Goal: Find specific page/section: Find specific page/section

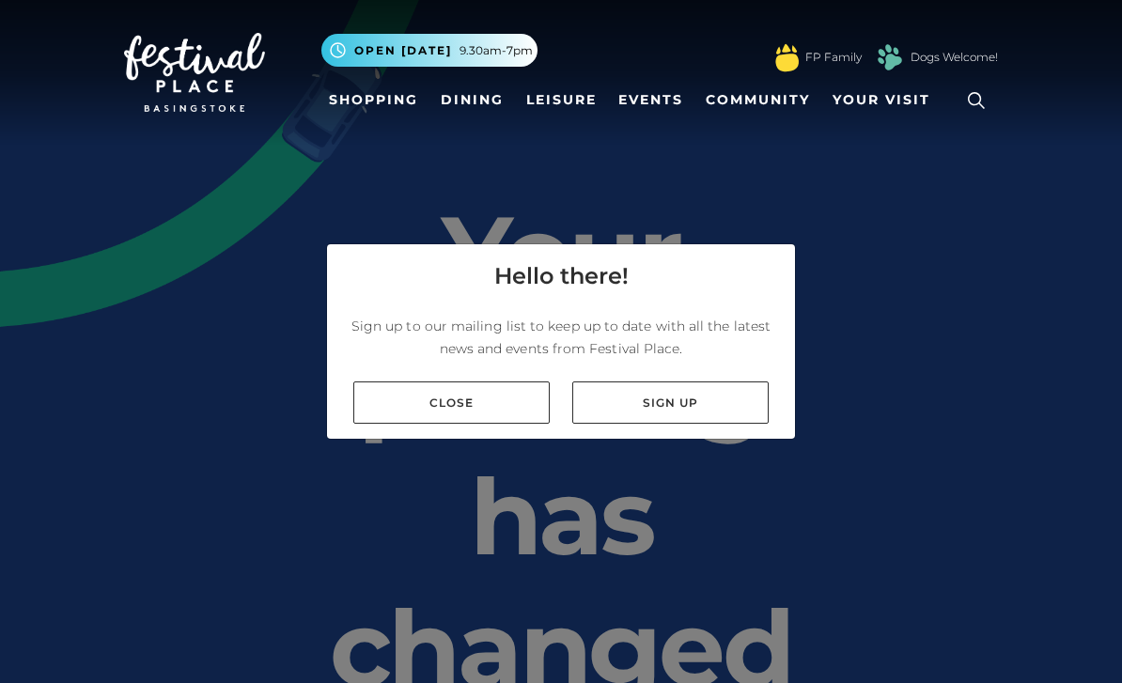
click at [479, 420] on link "Close" at bounding box center [451, 402] width 196 height 42
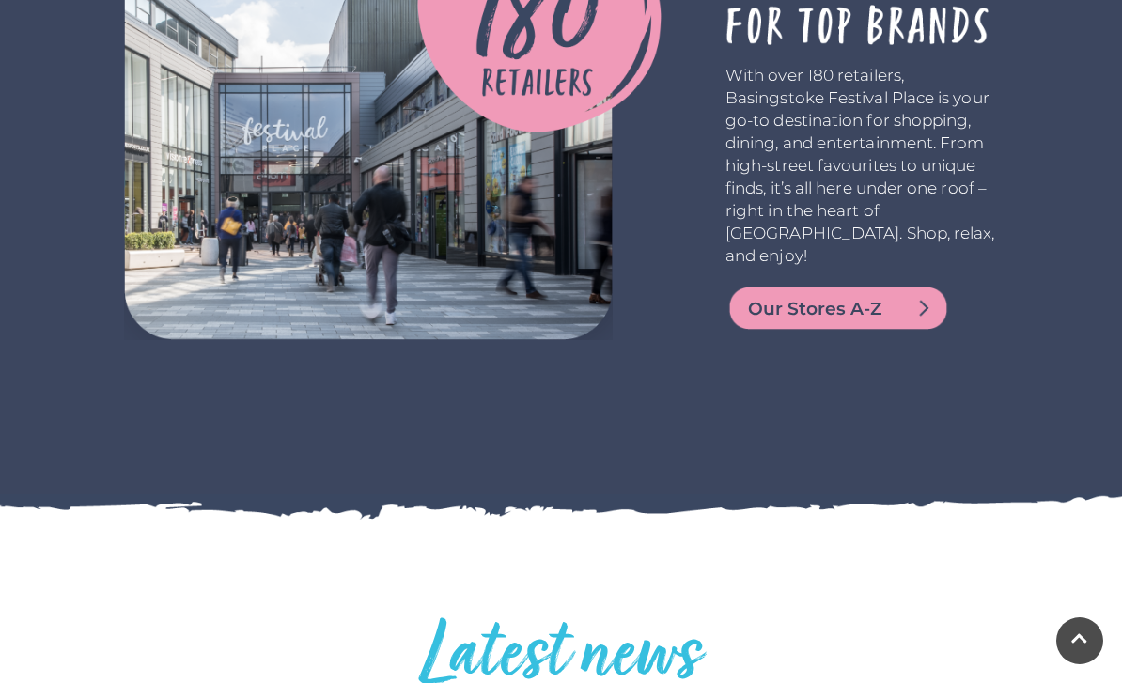
scroll to position [3965, 0]
click at [900, 297] on span "Our Stores A-Z" at bounding box center [860, 310] width 225 height 26
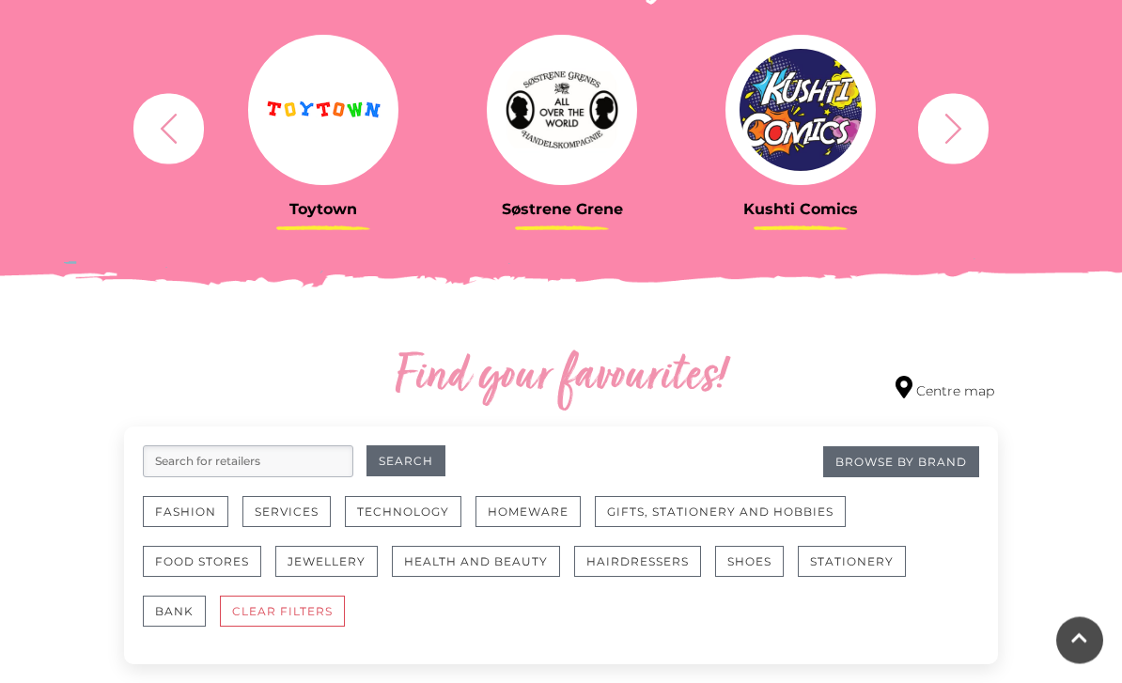
scroll to position [758, 0]
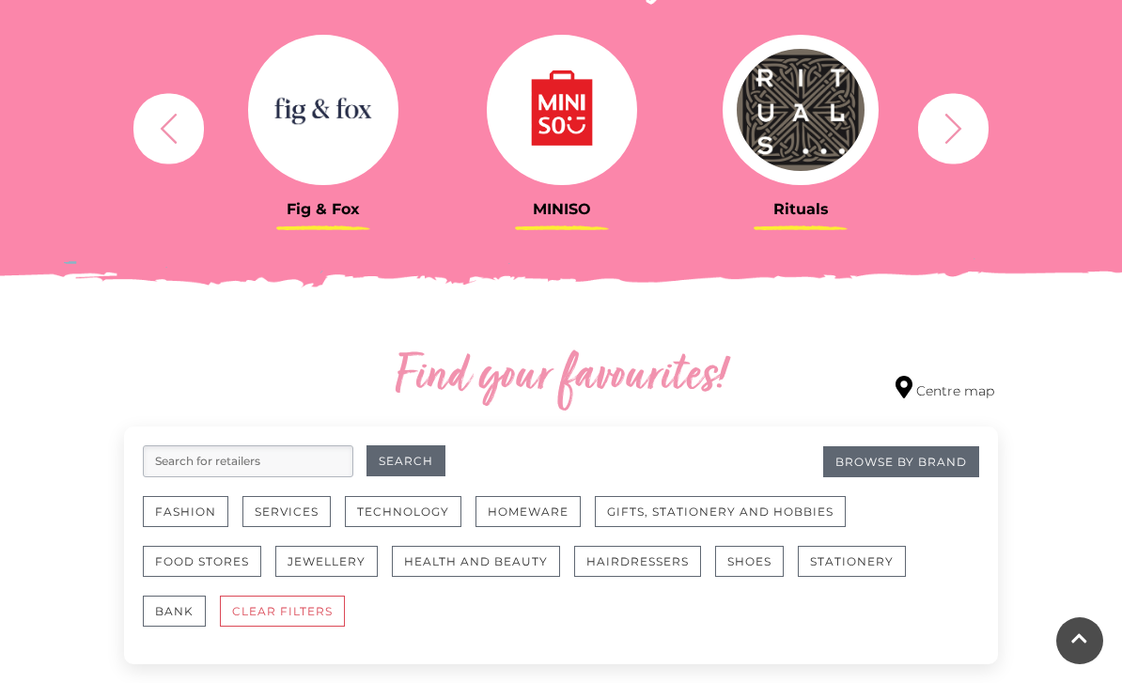
click at [345, 564] on button "Jewellery" at bounding box center [326, 561] width 102 height 31
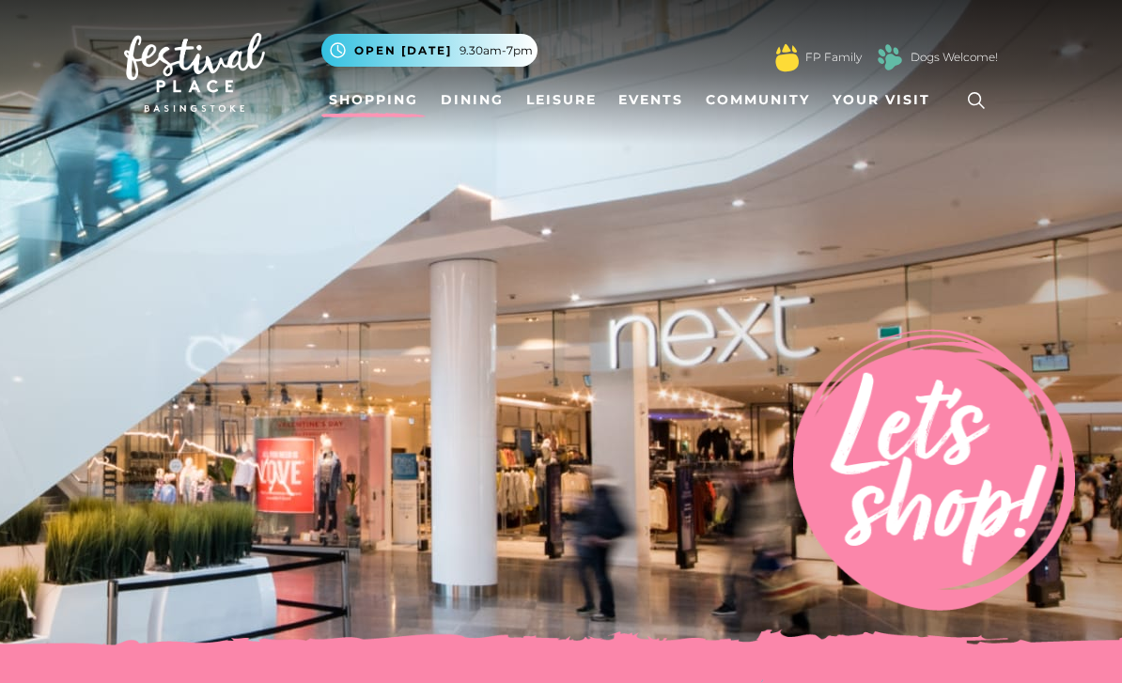
click at [978, 97] on icon at bounding box center [976, 100] width 28 height 28
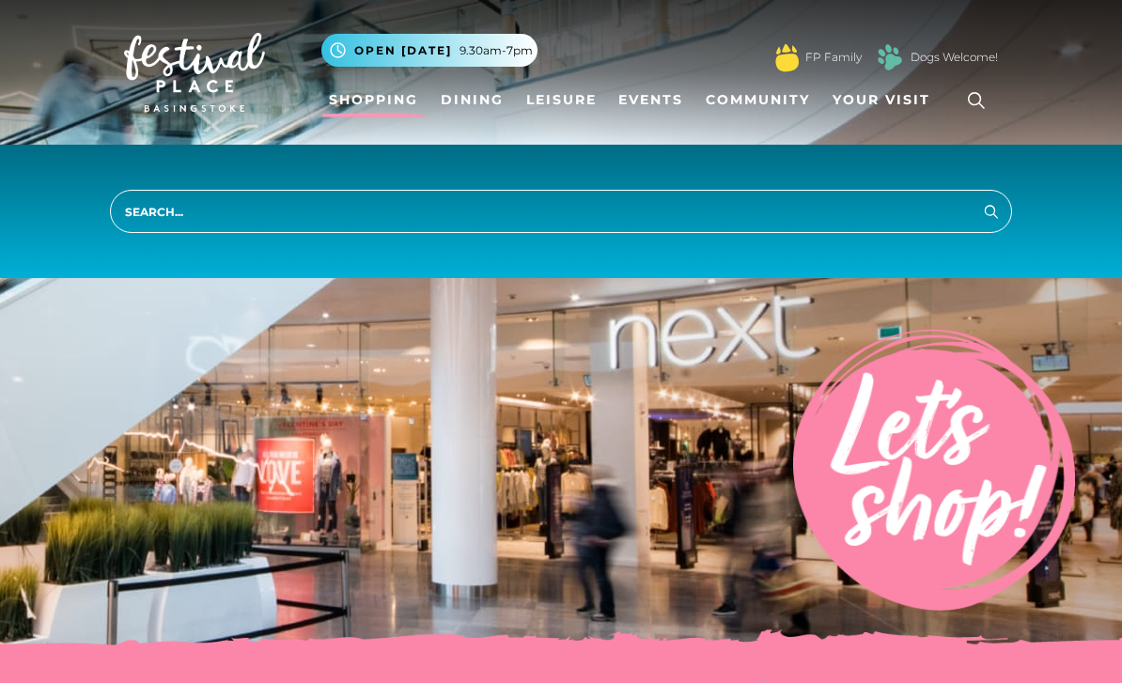
click at [212, 206] on input "search" at bounding box center [561, 211] width 902 height 43
type input "Watches"
click at [991, 210] on button "Search" at bounding box center [991, 210] width 23 height 23
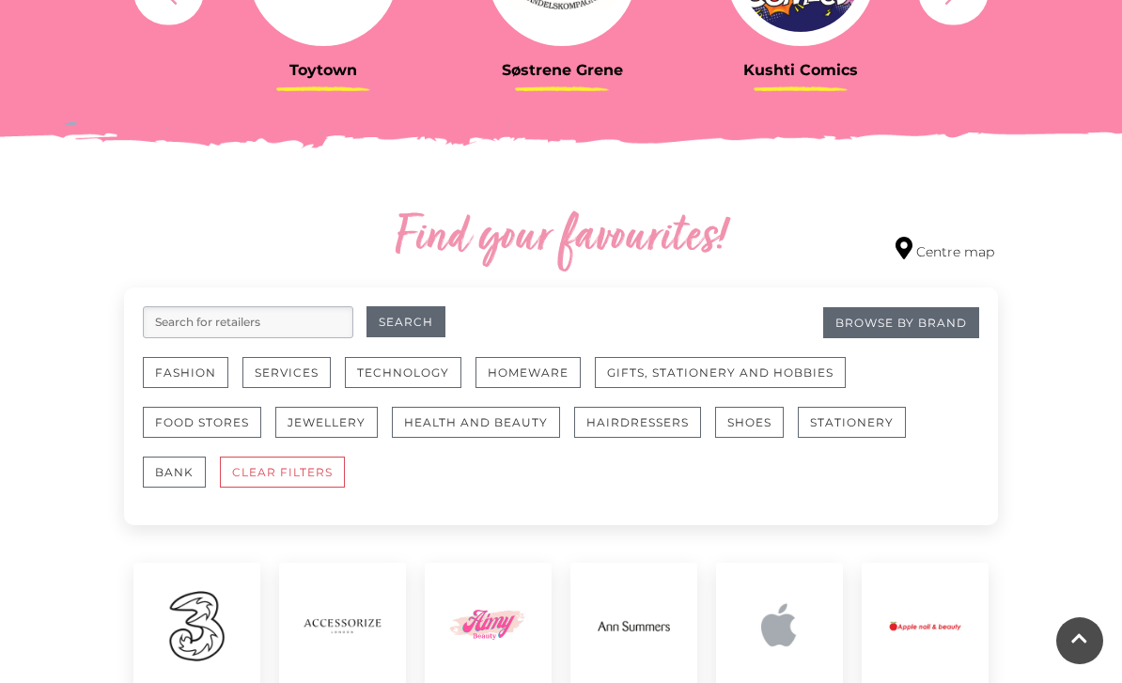
scroll to position [922, 0]
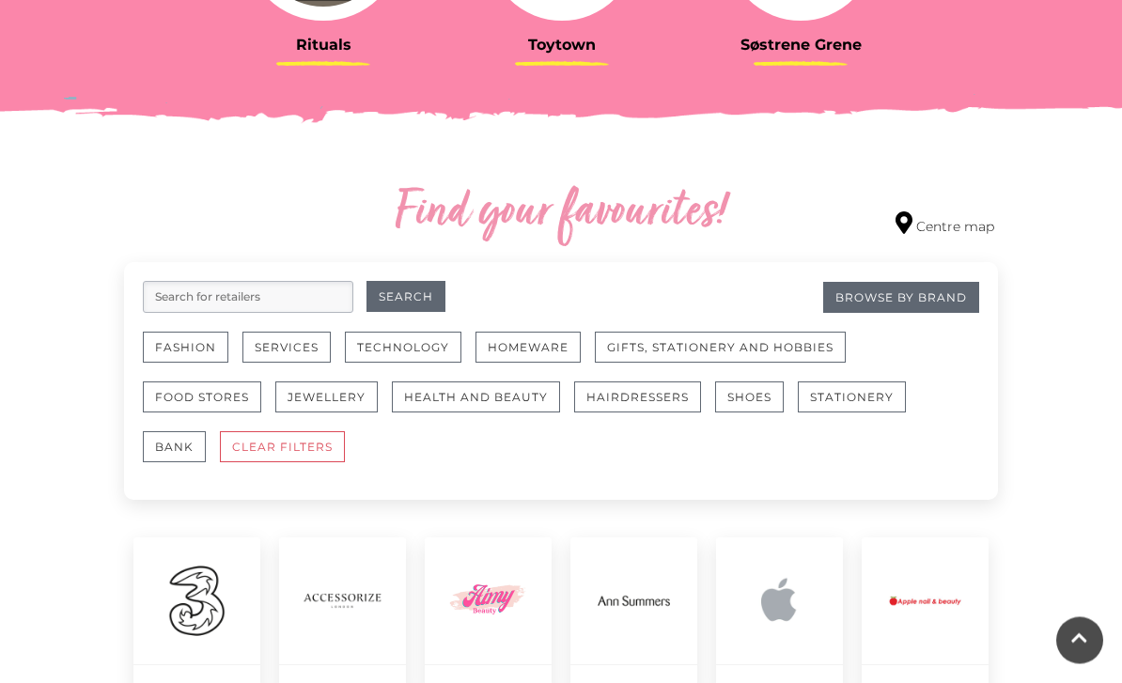
click at [342, 403] on button "Jewellery" at bounding box center [326, 397] width 102 height 31
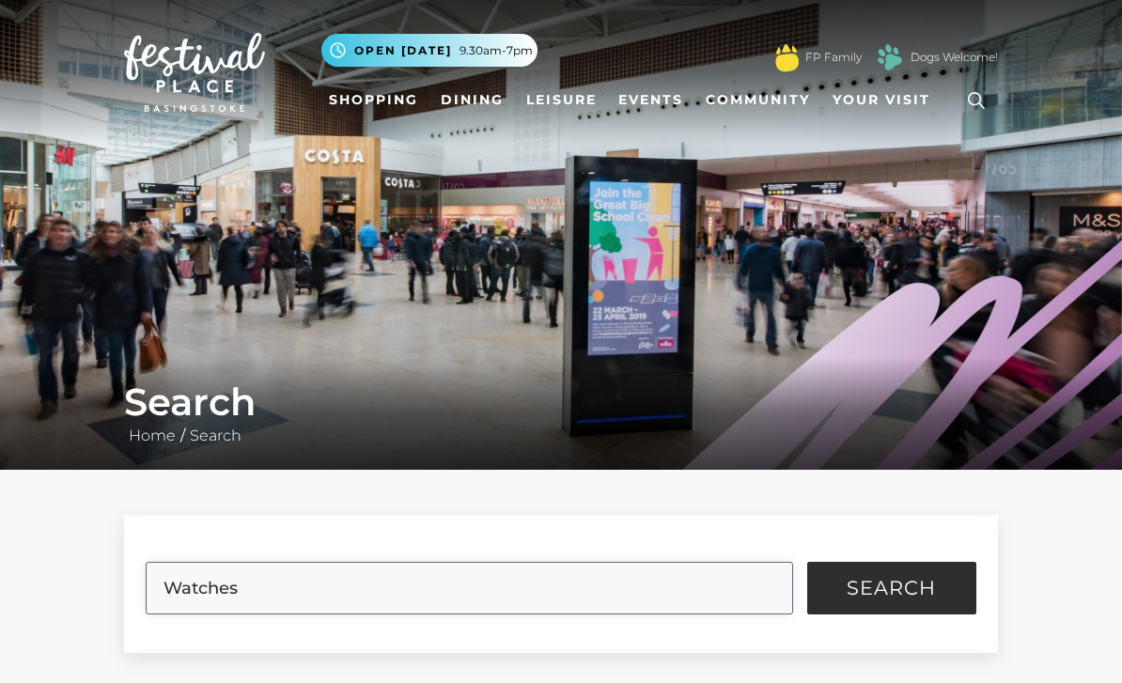
click at [320, 588] on input "Watches" at bounding box center [469, 588] width 646 height 53
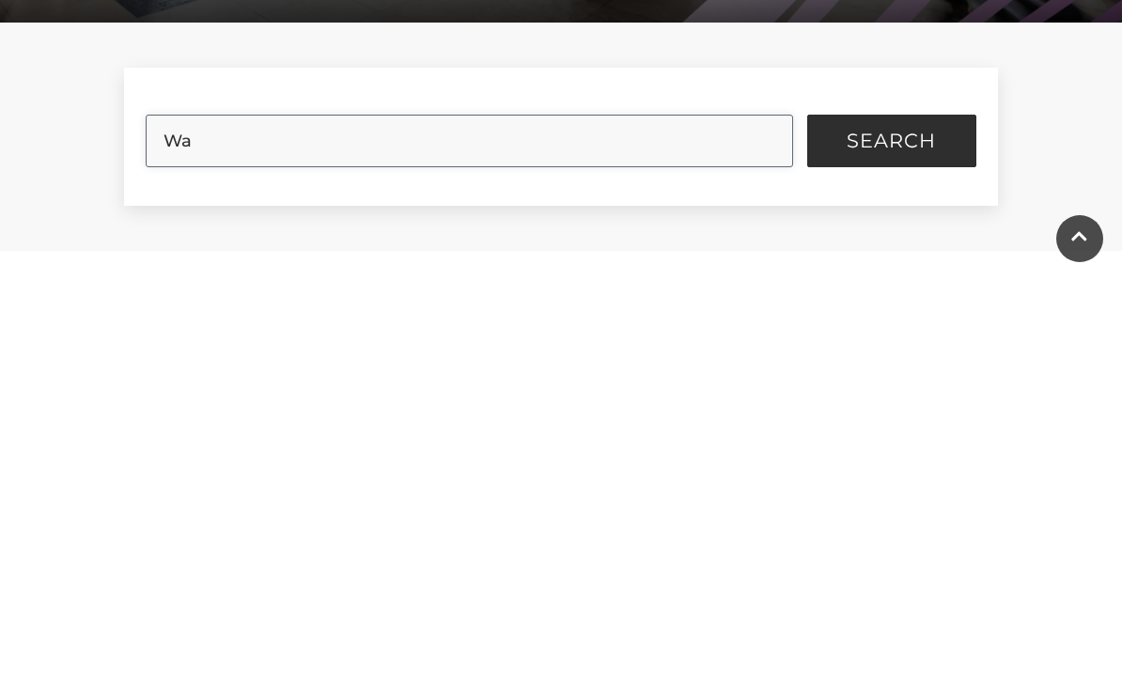
type input "W"
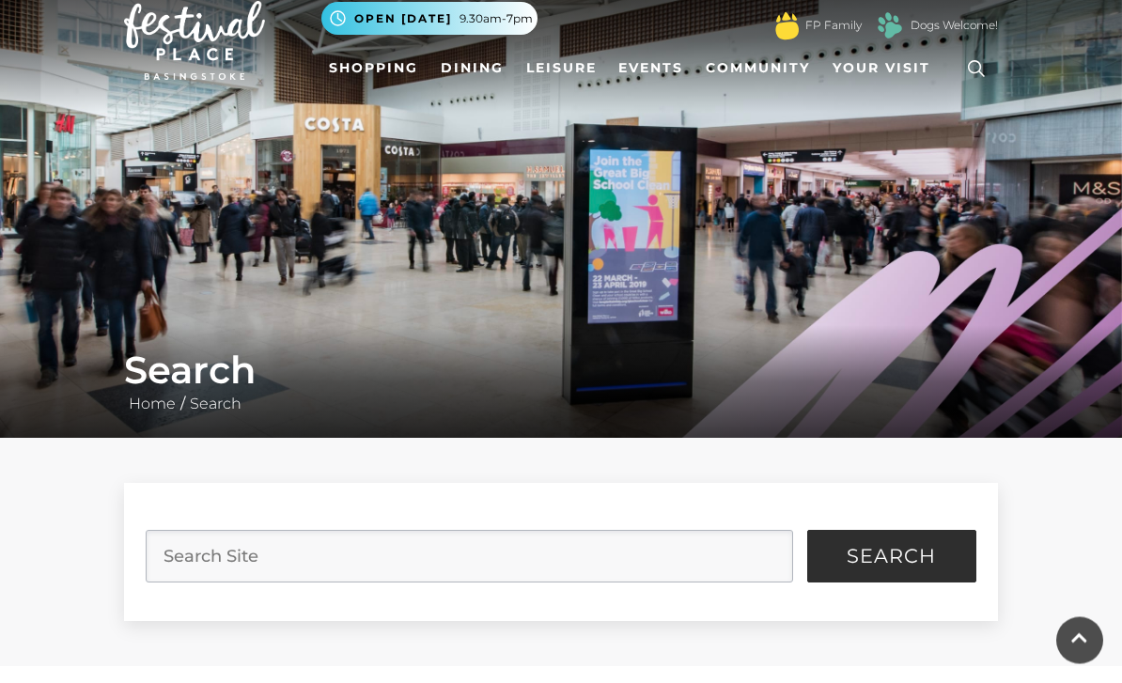
scroll to position [0, 0]
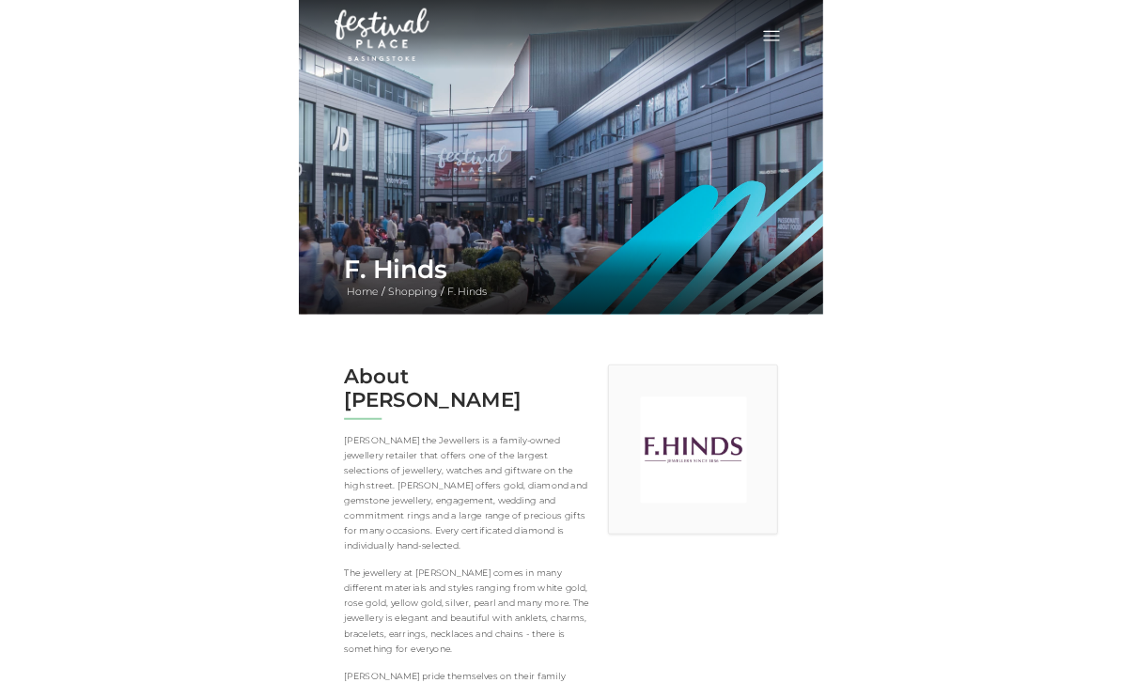
scroll to position [185, 0]
